Goal: Task Accomplishment & Management: Use online tool/utility

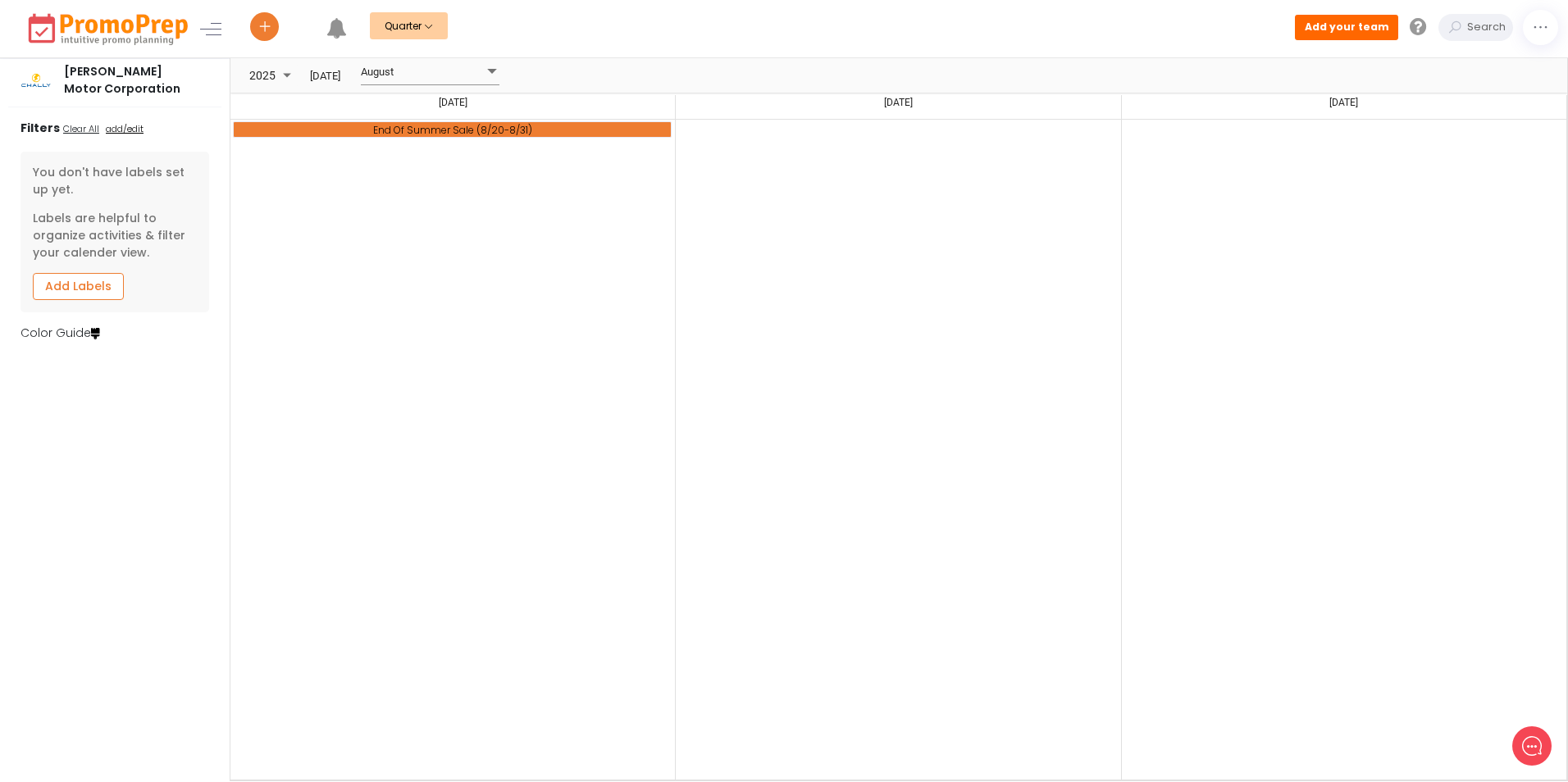
click at [439, 27] on button "Quarter" at bounding box center [408, 26] width 77 height 27
click at [422, 87] on link "Month" at bounding box center [426, 95] width 115 height 33
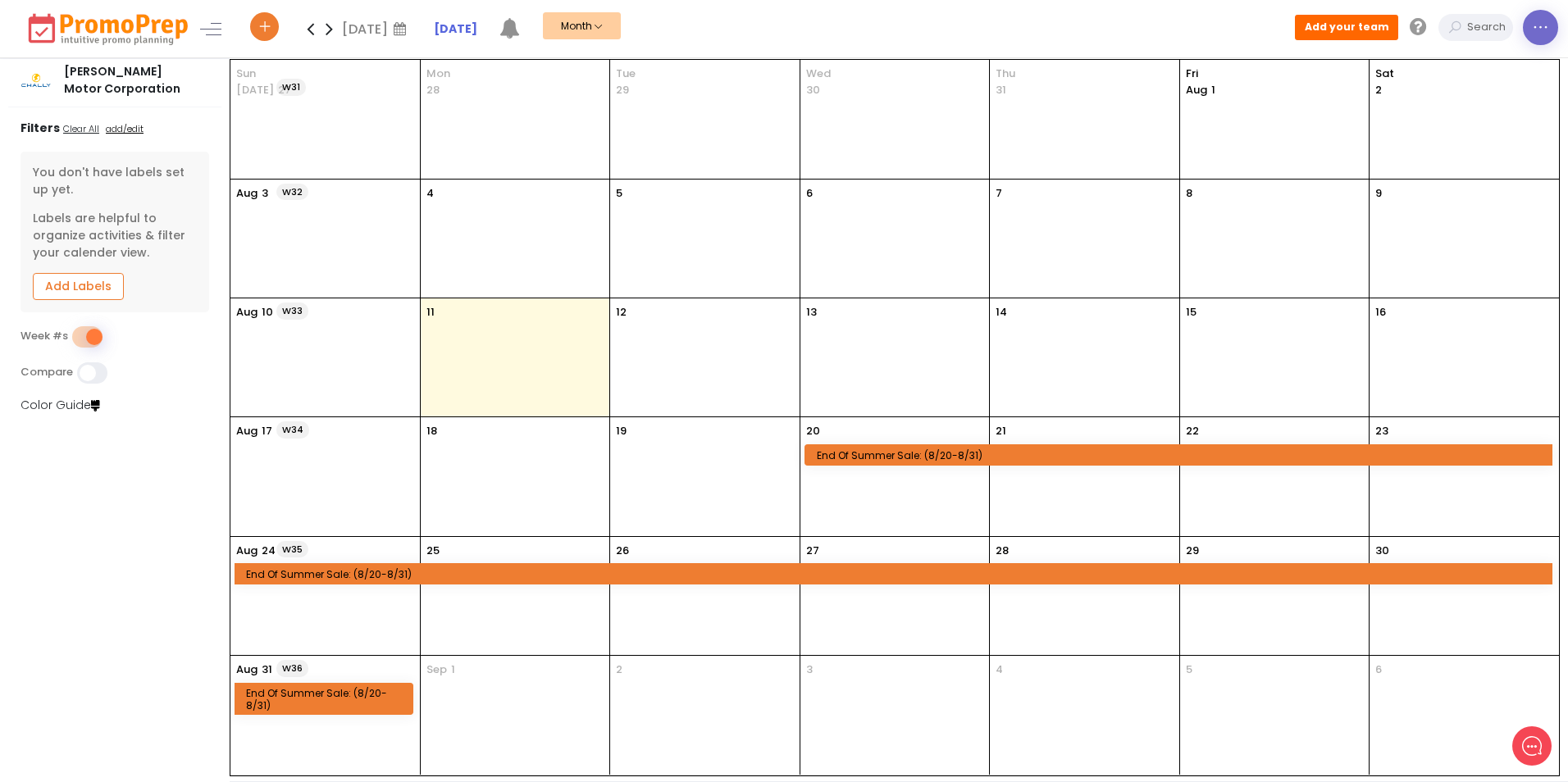
click at [1545, 39] on link at bounding box center [1541, 27] width 35 height 35
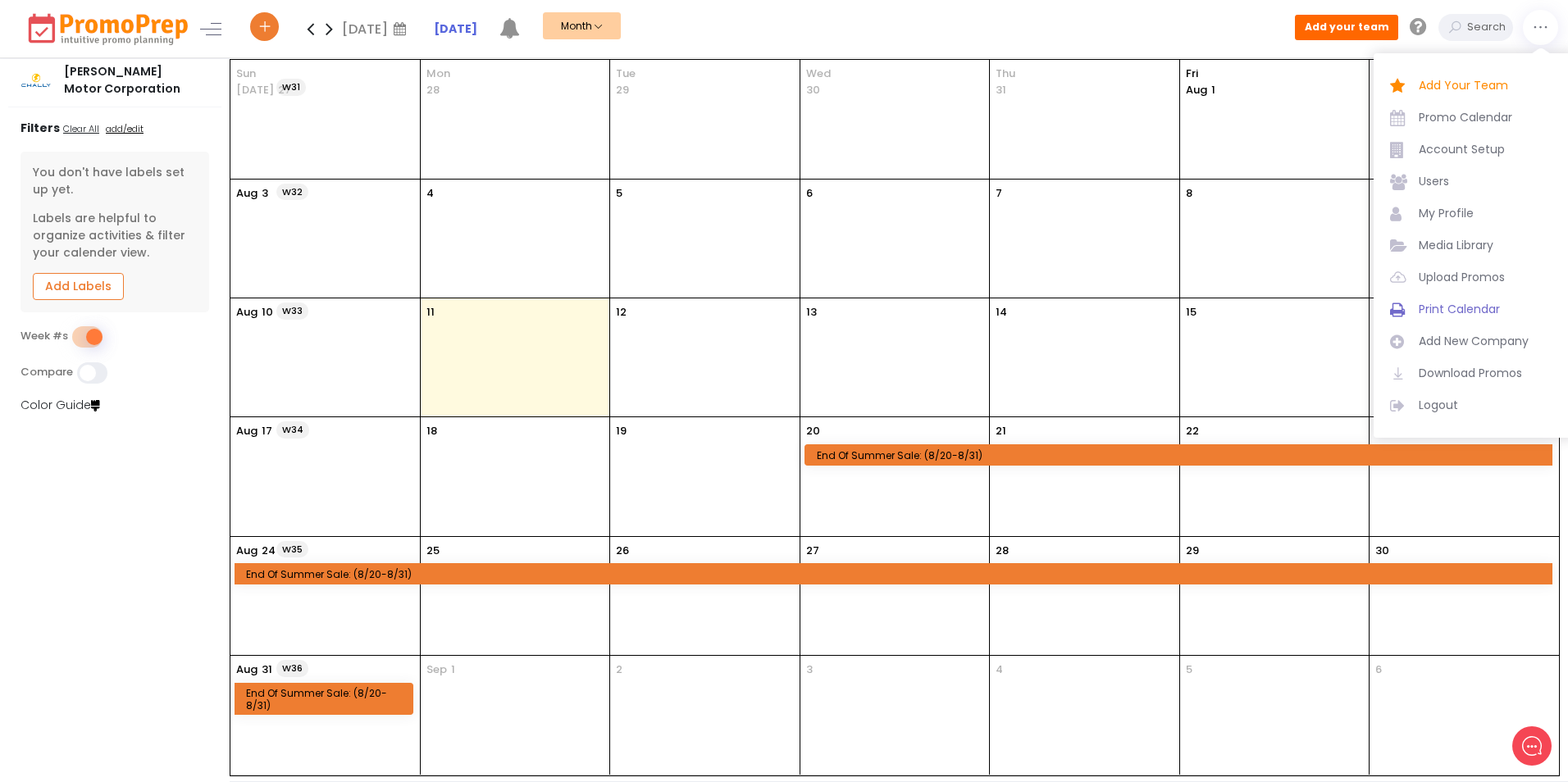
click at [1470, 304] on span "Print Calendar" at bounding box center [1488, 310] width 139 height 18
click at [1468, 345] on span "Portrait Print" at bounding box center [1488, 342] width 139 height 18
click at [1460, 300] on link "Print Calendar" at bounding box center [1474, 310] width 169 height 32
click at [1456, 370] on span "Landscape Print" at bounding box center [1488, 373] width 139 height 18
